Goal: Task Accomplishment & Management: Complete application form

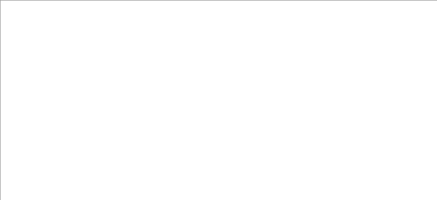
drag, startPoint x: 158, startPoint y: 113, endPoint x: 177, endPoint y: 84, distance: 35.3
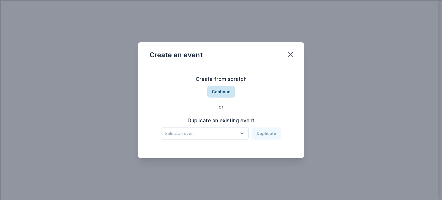
click at [219, 90] on button "Continue" at bounding box center [221, 92] width 28 height 12
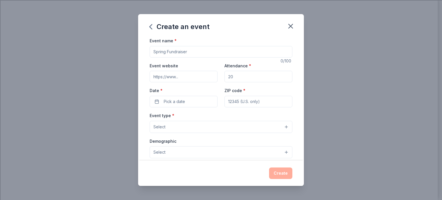
click at [196, 51] on input "Event name *" at bounding box center [221, 52] width 143 height 12
type input "Junior Agriculture Fall Chili Supper and Auction"
type input "250"
click at [156, 101] on button "Pick a date" at bounding box center [184, 102] width 68 height 12
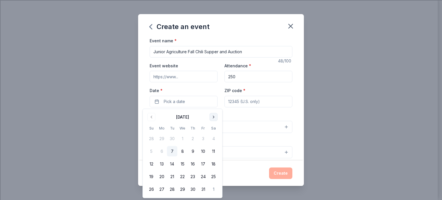
click at [215, 118] on button "Go to next month" at bounding box center [213, 117] width 8 height 8
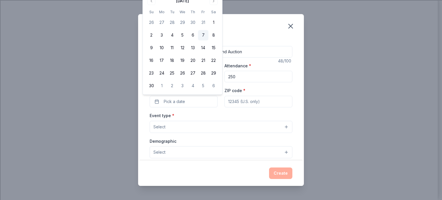
click at [203, 33] on button "7" at bounding box center [203, 35] width 10 height 10
click at [246, 100] on input "ZIP code *" at bounding box center [258, 102] width 68 height 12
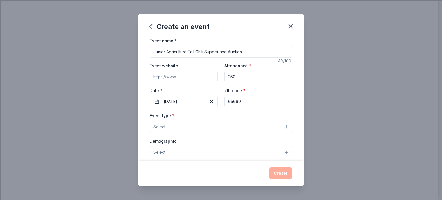
type input "65669"
click at [184, 128] on button "Select" at bounding box center [221, 127] width 143 height 12
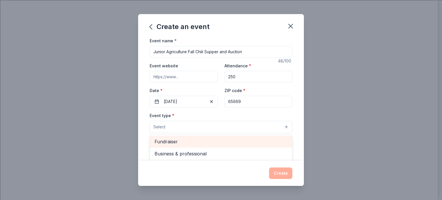
click at [177, 138] on span "Fundraiser" at bounding box center [220, 141] width 133 height 7
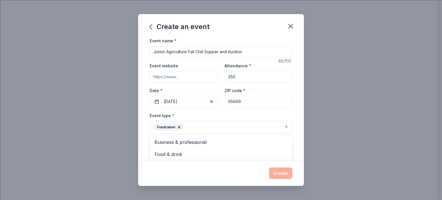
click at [295, 111] on div "Event name * Junior Agriculture Fall Chili Supper and Auction 48 /100 Event web…" at bounding box center [221, 98] width 166 height 123
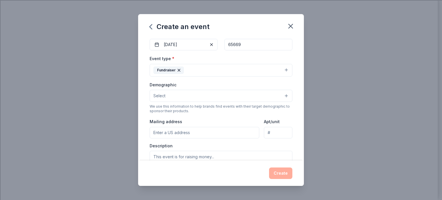
scroll to position [58, 0]
click at [198, 95] on button "Select" at bounding box center [221, 95] width 143 height 12
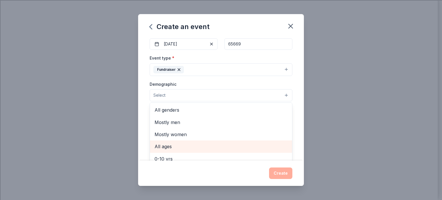
click at [162, 146] on span "All ages" at bounding box center [220, 146] width 133 height 7
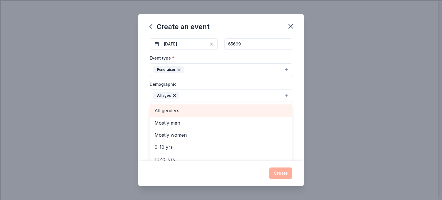
click at [172, 108] on span "All genders" at bounding box center [220, 110] width 133 height 7
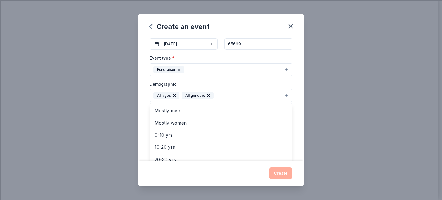
click at [294, 87] on div "Event name * Junior Agriculture Fall Chili Supper and Auction 48 /100 Event web…" at bounding box center [221, 98] width 166 height 123
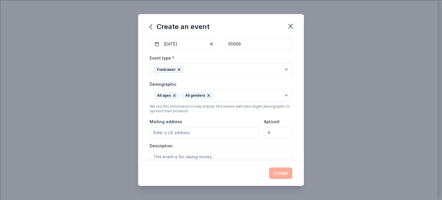
scroll to position [86, 0]
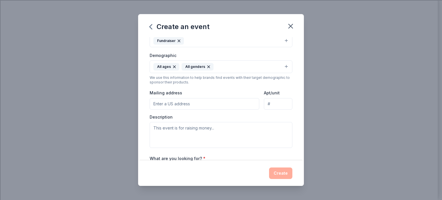
click at [190, 102] on input "Mailing address" at bounding box center [205, 104] width 110 height 12
type input "[STREET_ADDRESS]"
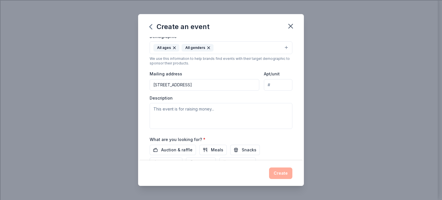
scroll to position [115, 0]
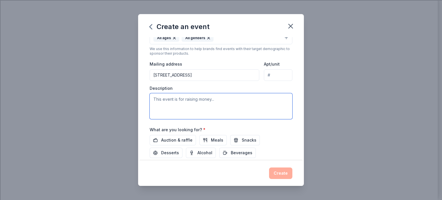
click at [219, 100] on textarea at bounding box center [221, 106] width 143 height 26
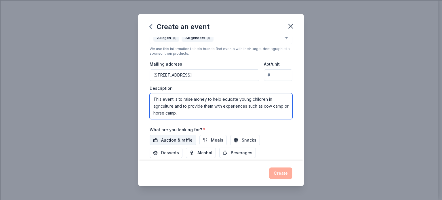
type textarea "This event is to raise money to help educate young children in agriculture and …"
click at [176, 138] on span "Auction & raffle" at bounding box center [176, 140] width 31 height 7
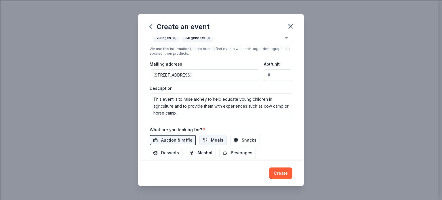
click at [206, 137] on button "Meals" at bounding box center [212, 140] width 27 height 10
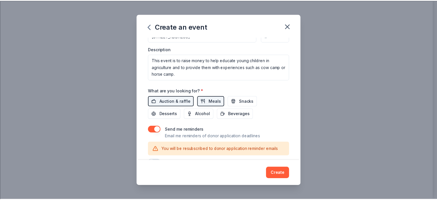
scroll to position [168, 0]
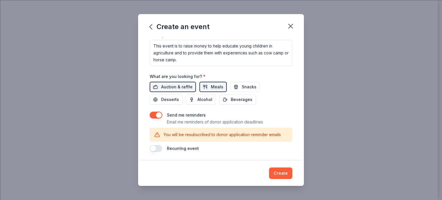
drag, startPoint x: 284, startPoint y: 172, endPoint x: 214, endPoint y: 160, distance: 70.6
click at [217, 176] on div "Create" at bounding box center [221, 173] width 143 height 12
click at [208, 86] on button "Meals" at bounding box center [212, 87] width 27 height 10
click at [283, 175] on button "Create" at bounding box center [280, 173] width 23 height 12
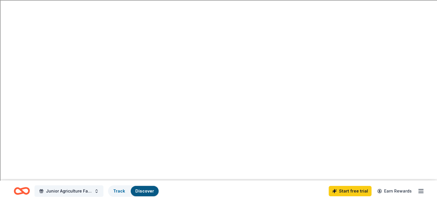
scroll to position [13, 0]
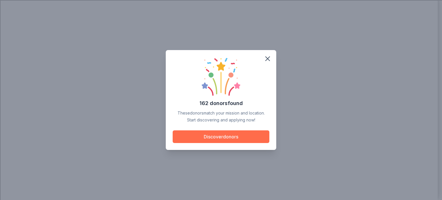
click at [223, 135] on button "Discover donors" at bounding box center [221, 136] width 97 height 13
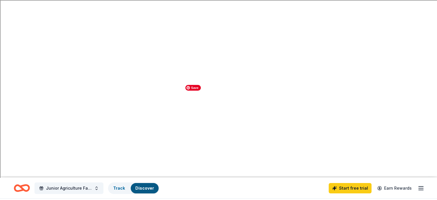
scroll to position [58, 0]
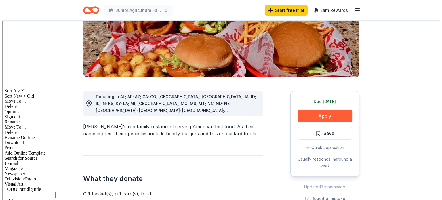
scroll to position [115, 0]
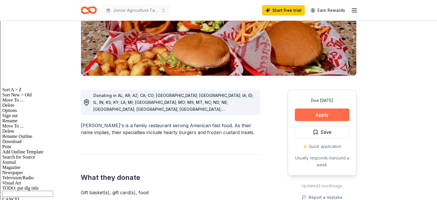
click at [320, 108] on button "Apply" at bounding box center [322, 114] width 55 height 13
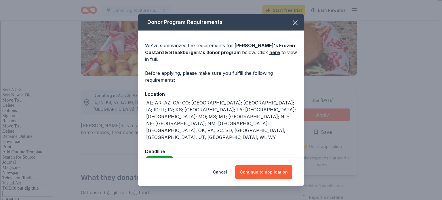
drag, startPoint x: 266, startPoint y: 165, endPoint x: 296, endPoint y: 101, distance: 70.9
click at [278, 145] on div "Donor Program Requirements We've summarized the requirements for Freddy's Froze…" at bounding box center [221, 100] width 166 height 172
click at [262, 165] on button "Continue to application" at bounding box center [263, 172] width 57 height 14
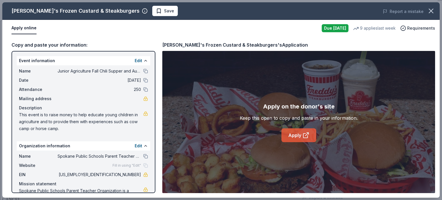
click at [303, 132] on icon at bounding box center [305, 135] width 7 height 7
